Goal: Check status: Check status

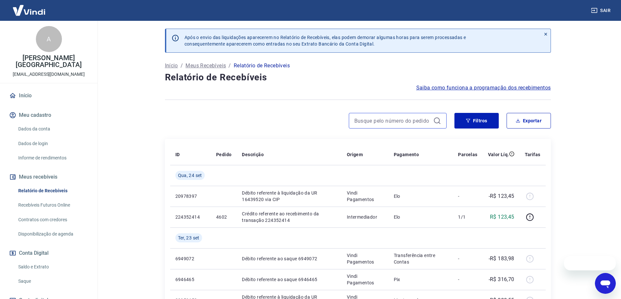
click at [378, 123] on input at bounding box center [392, 121] width 76 height 10
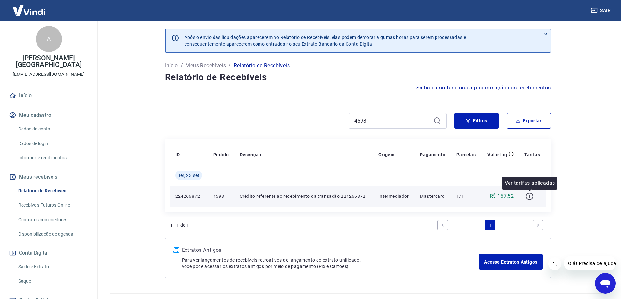
click at [528, 197] on icon "button" at bounding box center [529, 197] width 8 height 8
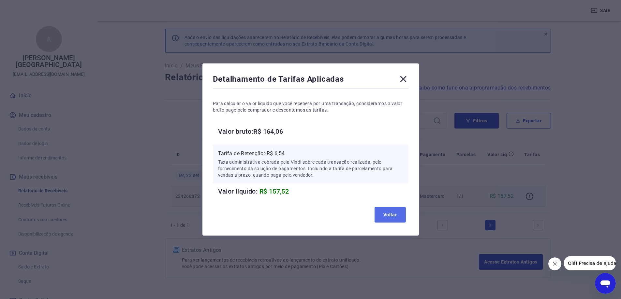
click at [382, 220] on button "Voltar" at bounding box center [389, 215] width 31 height 16
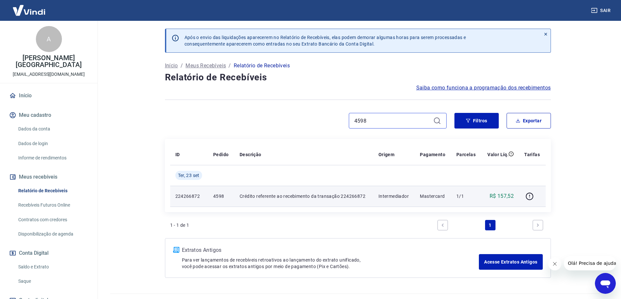
drag, startPoint x: 384, startPoint y: 122, endPoint x: 326, endPoint y: 125, distance: 58.1
click at [326, 124] on div "4598" at bounding box center [306, 121] width 282 height 16
click at [528, 199] on icon "button" at bounding box center [529, 196] width 7 height 7
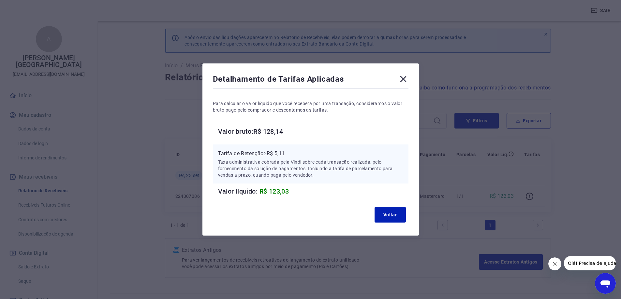
drag, startPoint x: 404, startPoint y: 78, endPoint x: 410, endPoint y: 83, distance: 7.8
click at [404, 78] on icon at bounding box center [403, 79] width 6 height 6
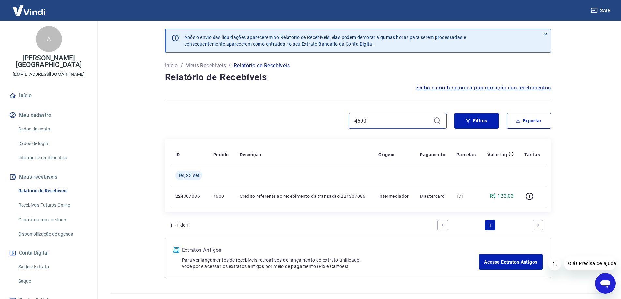
drag, startPoint x: 384, startPoint y: 121, endPoint x: 331, endPoint y: 121, distance: 53.1
click at [331, 121] on div "4600" at bounding box center [306, 121] width 282 height 16
type input "4636"
